Goal: Transaction & Acquisition: Subscribe to service/newsletter

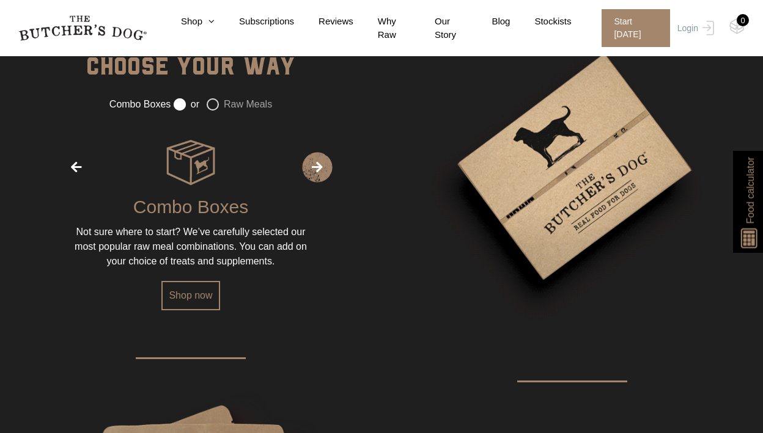
scroll to position [1551, 0]
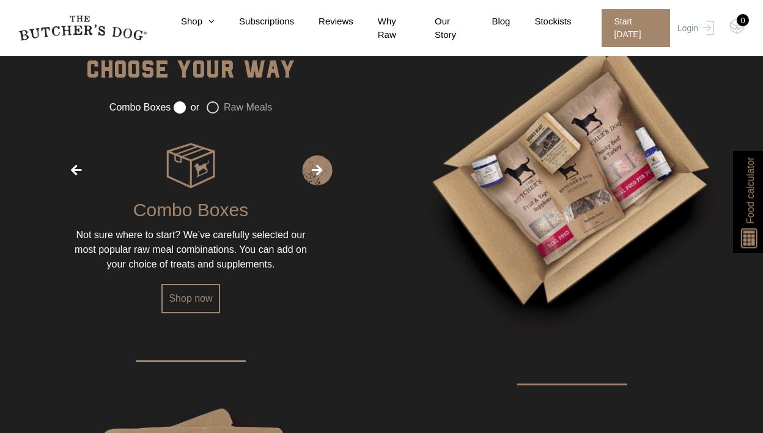
click at [213, 114] on label "Raw Meals" at bounding box center [239, 107] width 65 height 12
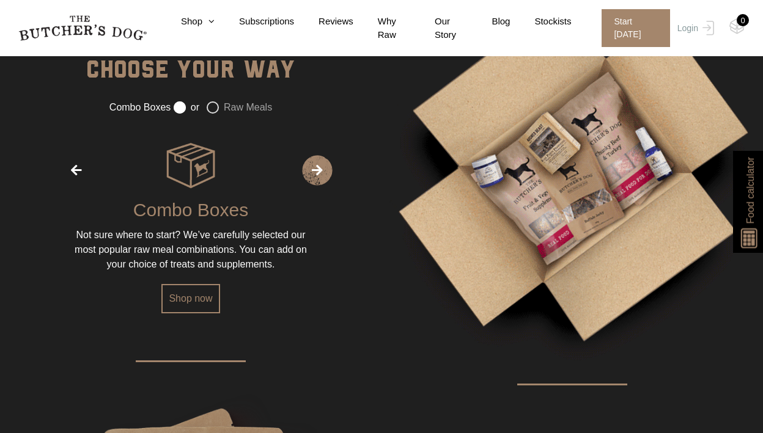
radio input "false"
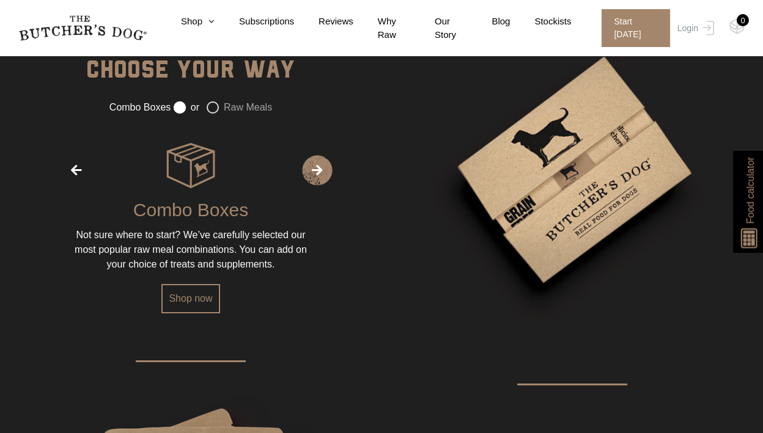
radio input "true"
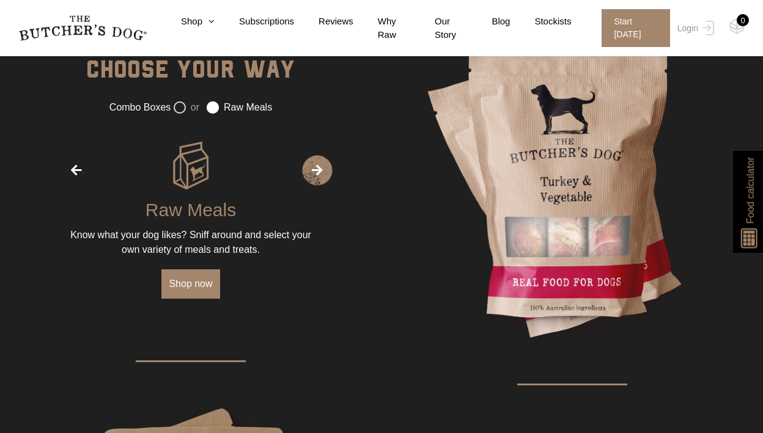
click at [201, 293] on link "Shop now" at bounding box center [190, 284] width 58 height 29
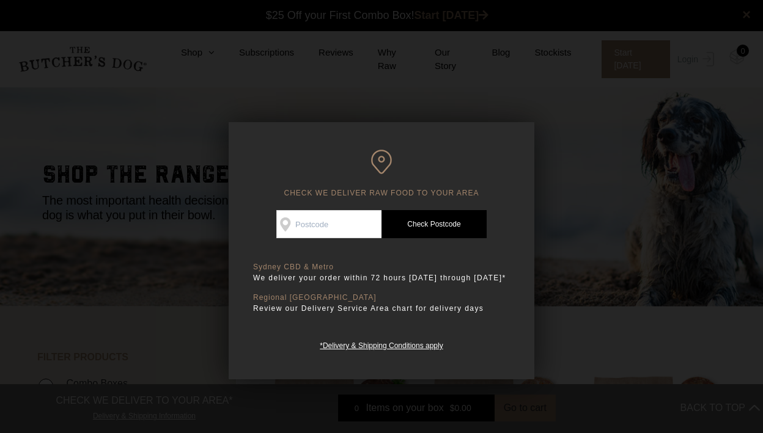
scroll to position [1, 0]
click at [333, 234] on input "Check Availability At" at bounding box center [328, 224] width 105 height 28
type input "2075"
click at [446, 214] on link "Check Postcode" at bounding box center [433, 224] width 105 height 28
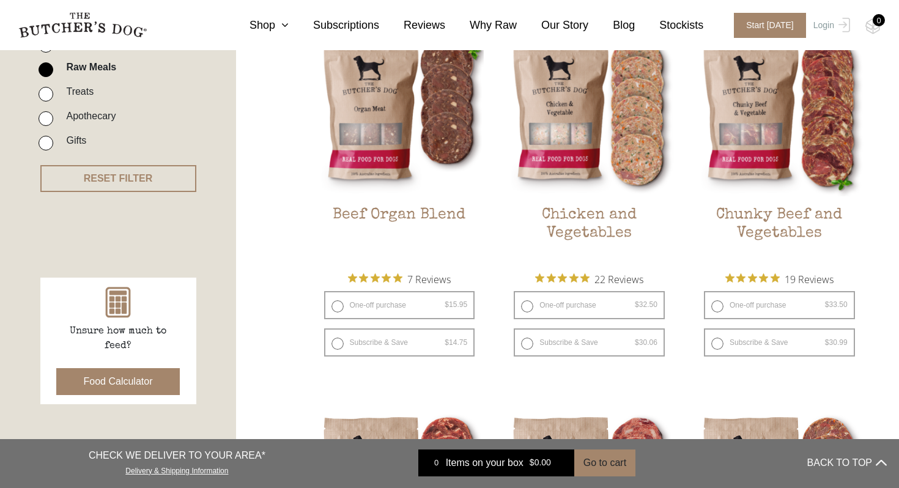
scroll to position [342, 0]
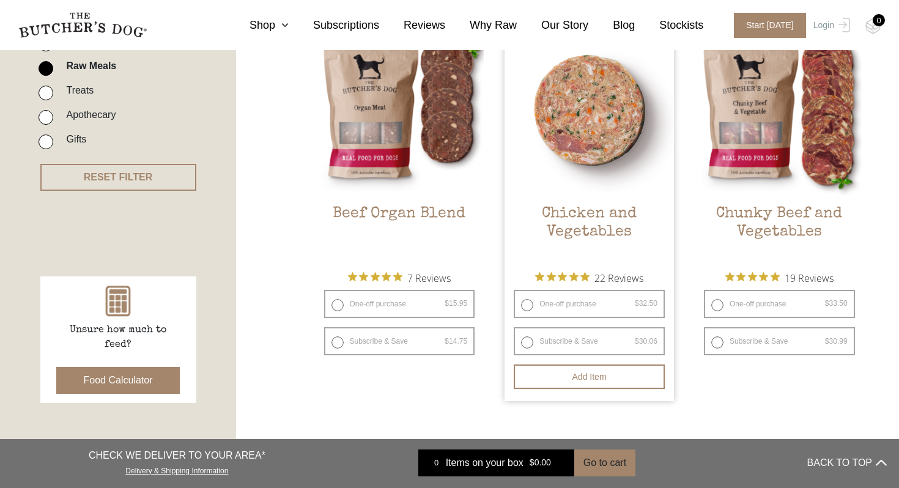
click at [605, 339] on label "Subscribe & Save $ 32.50 Original price was: $32.50. $ 30.06 Current price is: …" at bounding box center [589, 341] width 151 height 28
radio input "true"
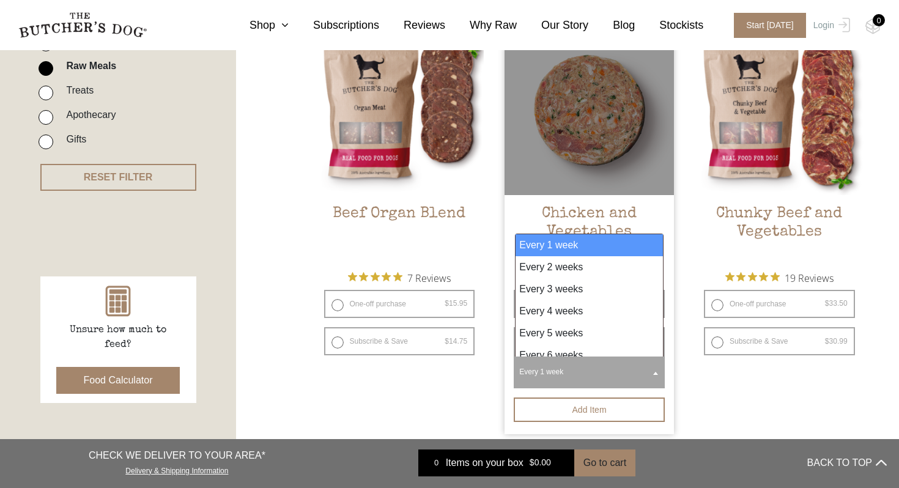
click at [655, 372] on b at bounding box center [655, 373] width 5 height 3
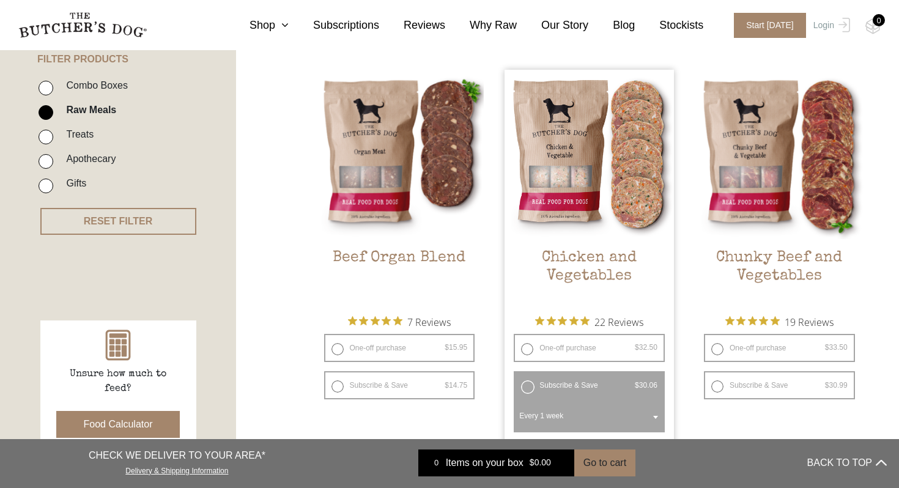
scroll to position [296, 0]
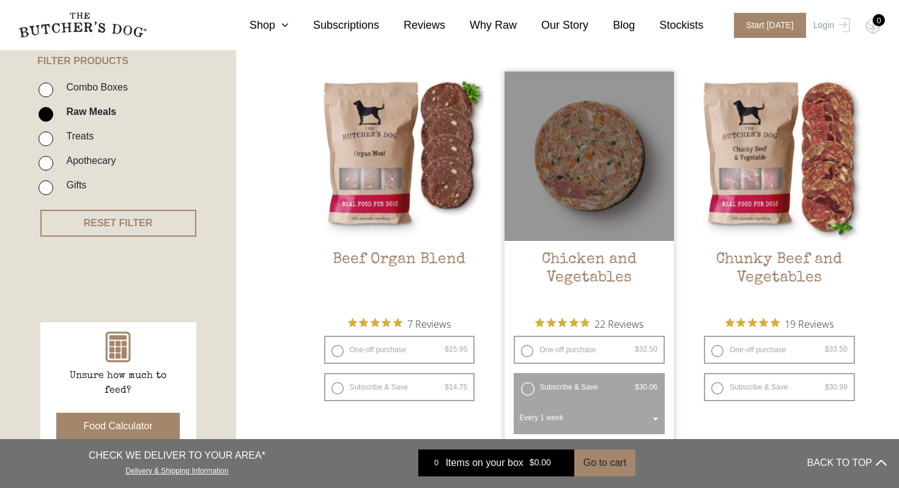
click at [604, 281] on h2 "Chicken and Vegetables" at bounding box center [588, 279] width 169 height 57
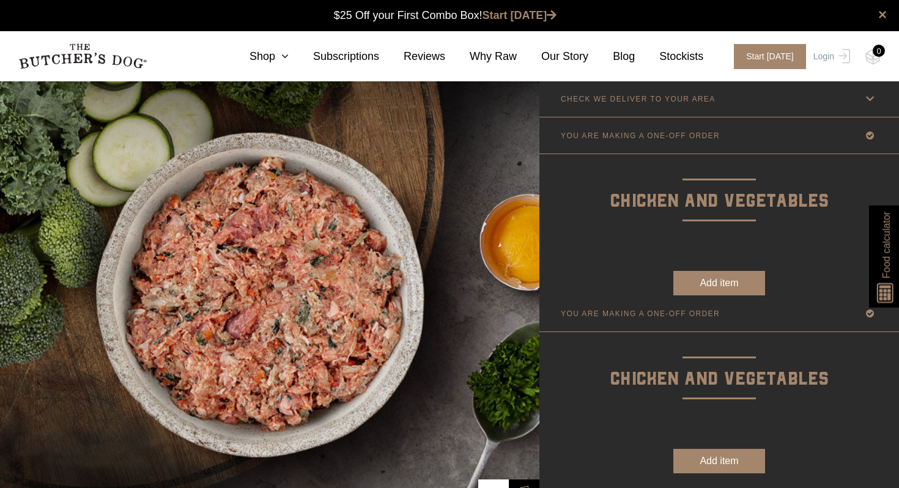
type input "2075"
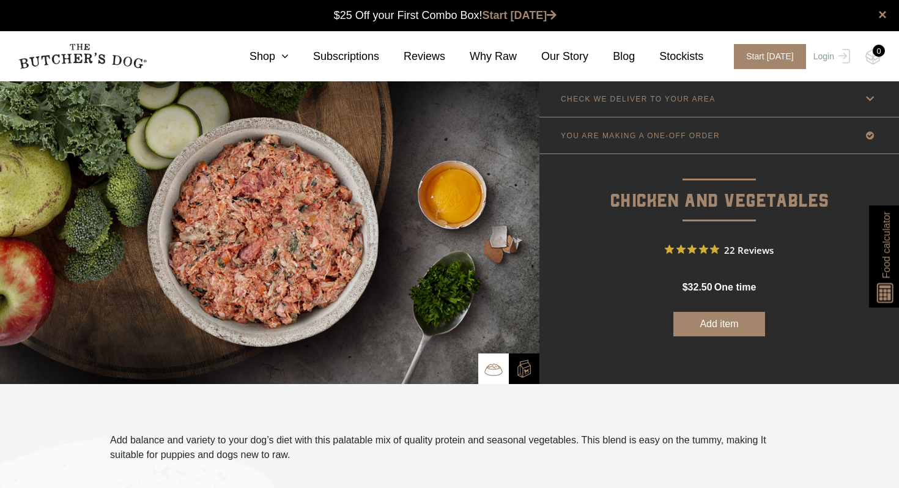
scroll to position [1, 0]
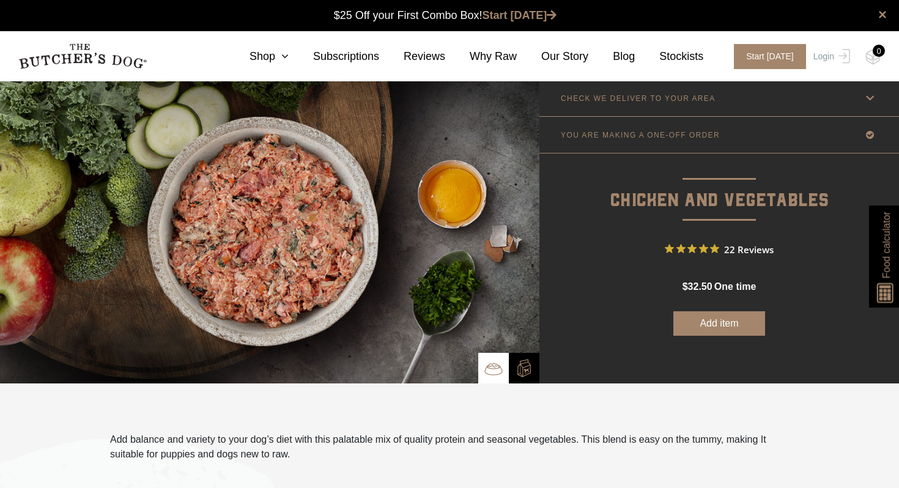
click at [616, 101] on p "CHECK WE DELIVER TO YOUR AREA" at bounding box center [638, 98] width 155 height 9
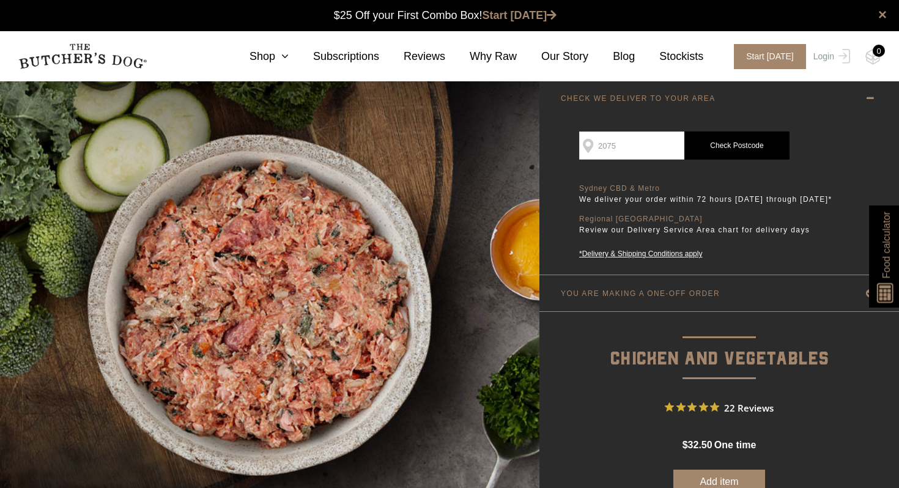
click at [736, 149] on link "Check Postcode" at bounding box center [736, 145] width 105 height 28
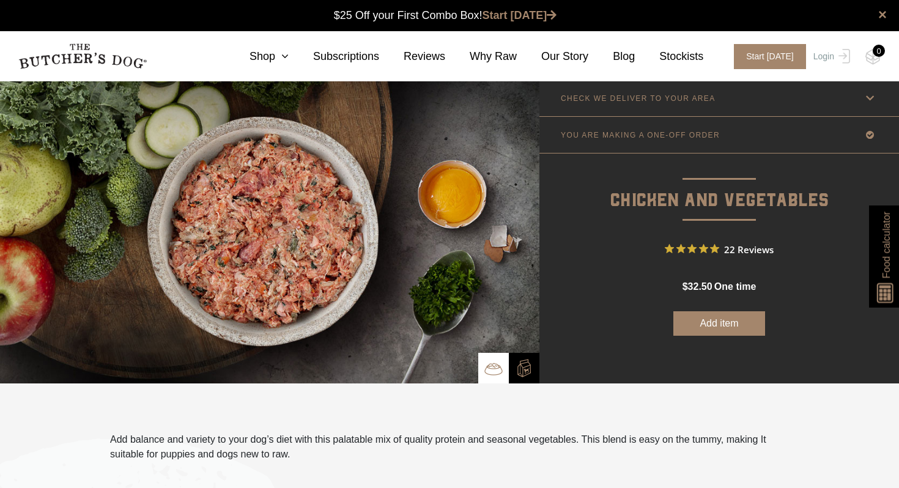
click at [768, 133] on link "YOU ARE MAKING A ONE-OFF ORDER" at bounding box center [718, 135] width 359 height 36
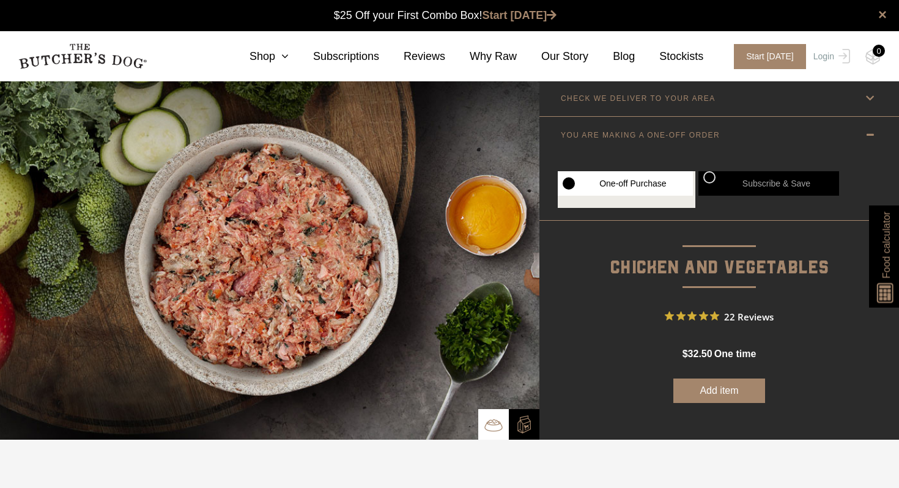
click at [770, 180] on label "Subscribe & Save" at bounding box center [768, 183] width 141 height 24
radio input "true"
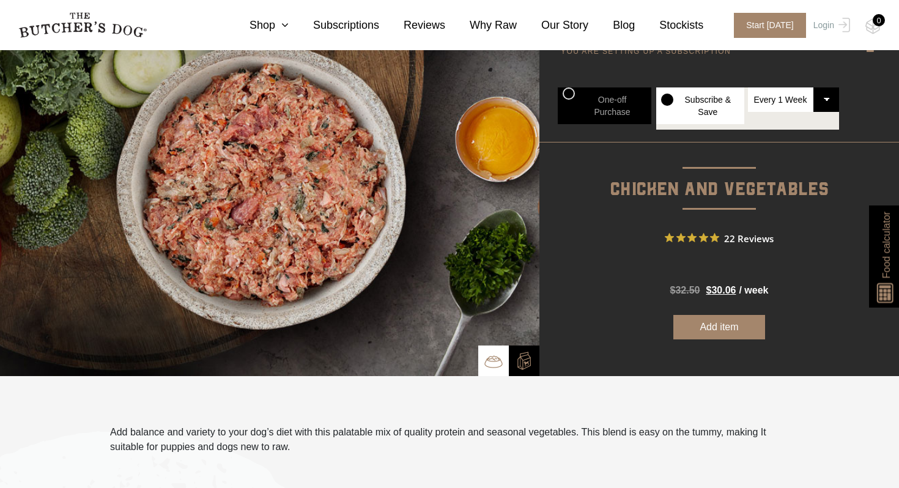
scroll to position [44, 0]
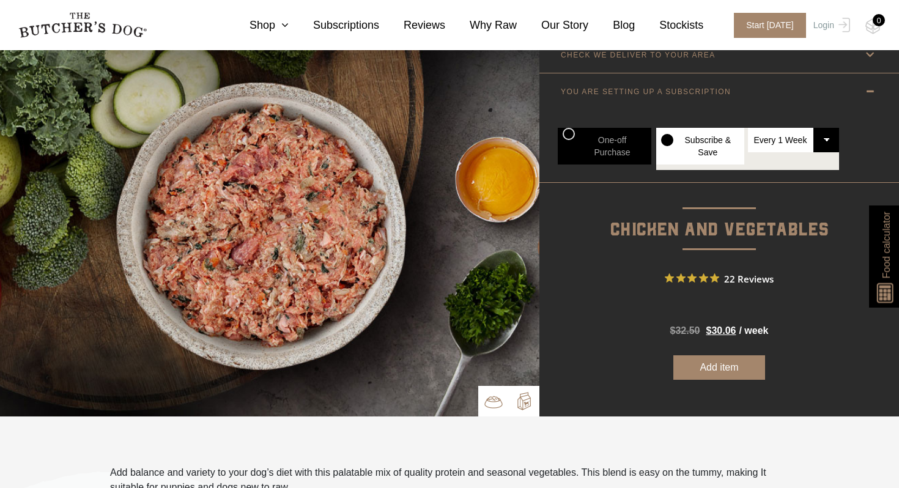
click at [519, 398] on img at bounding box center [524, 401] width 18 height 18
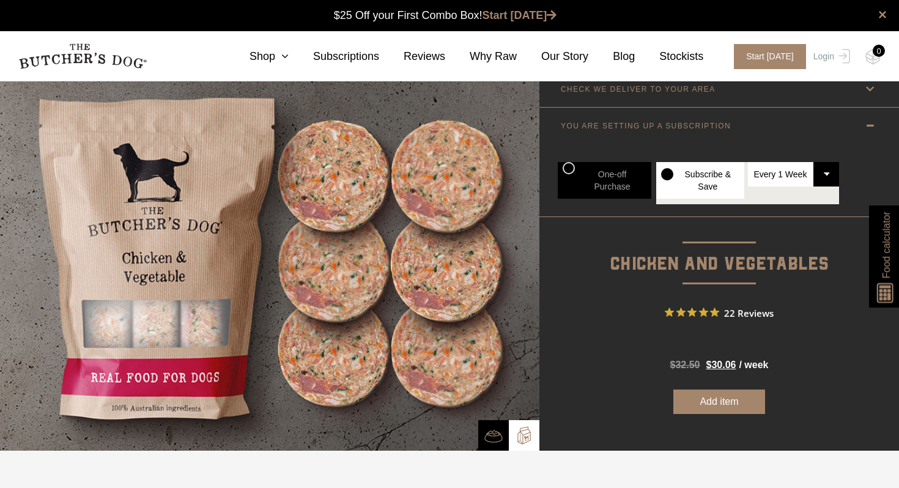
scroll to position [0, 0]
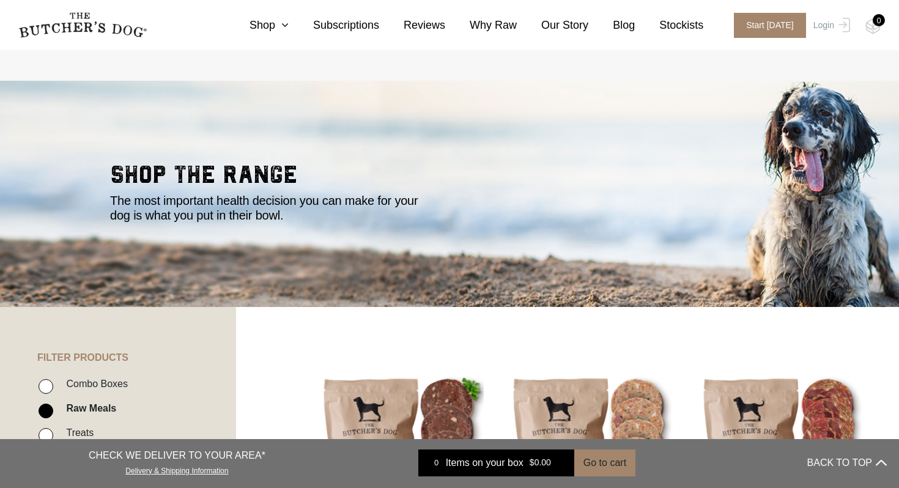
scroll to position [296, 0]
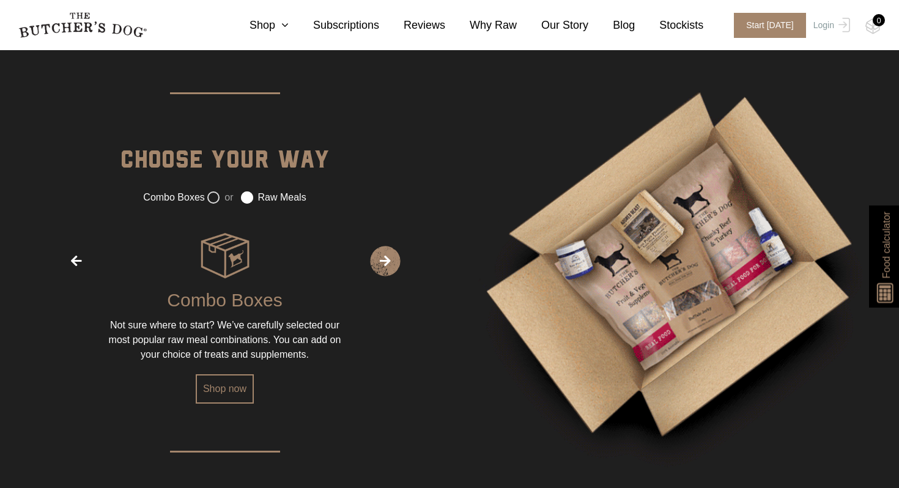
scroll to position [1551, 0]
